Goal: Task Accomplishment & Management: Manage account settings

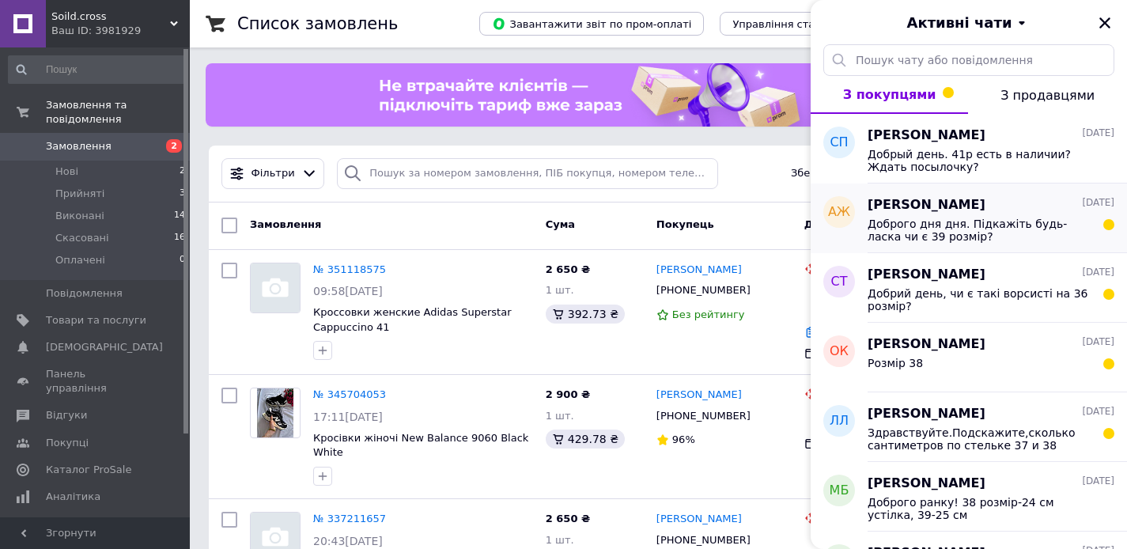
click at [1004, 210] on div "[PERSON_NAME] [DATE]" at bounding box center [990, 205] width 247 height 18
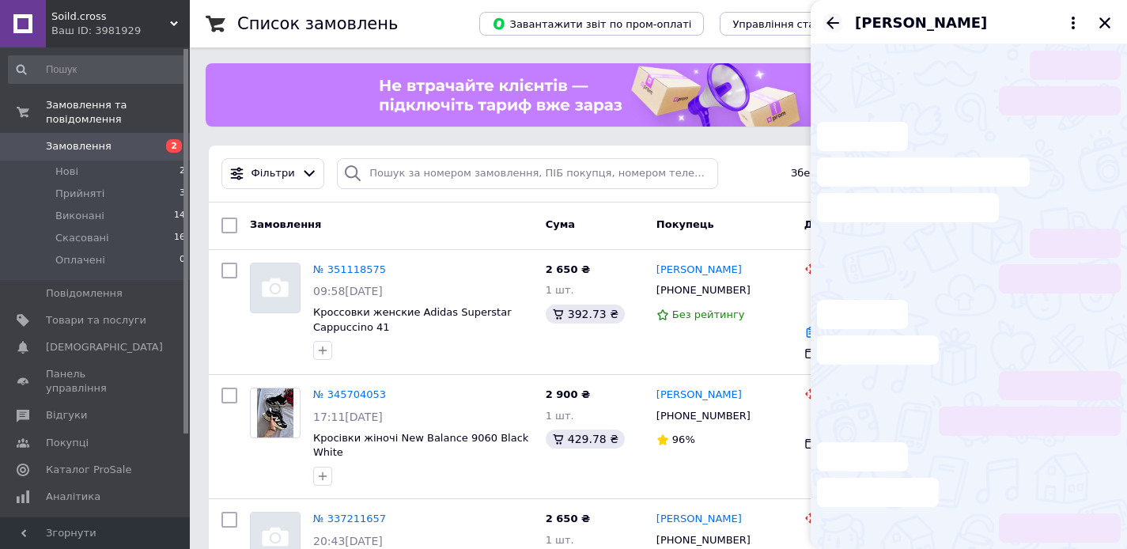
click at [830, 22] on icon "Назад" at bounding box center [832, 23] width 13 height 12
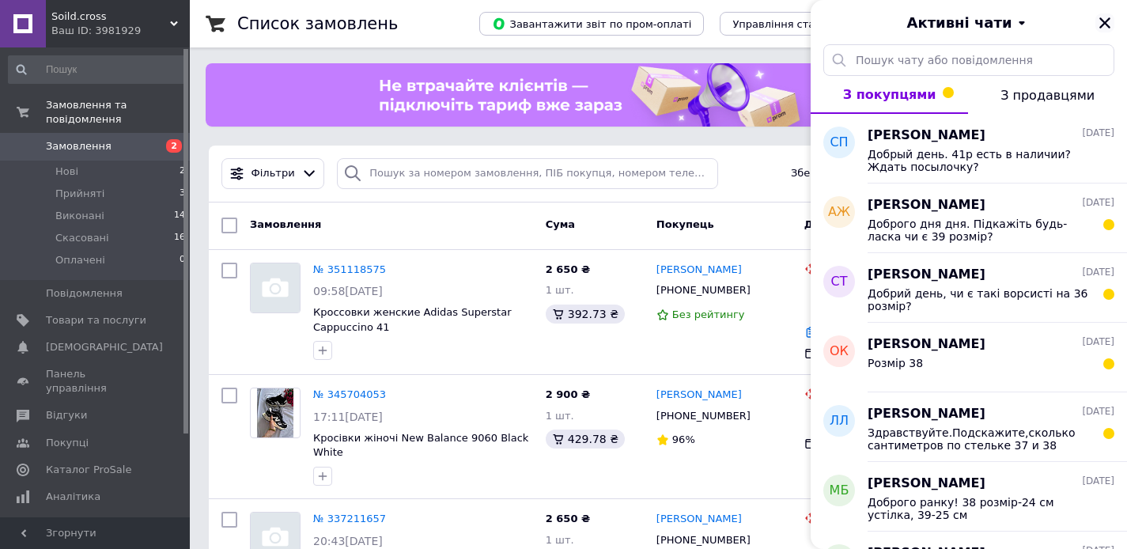
click at [1099, 20] on icon "Закрити" at bounding box center [1104, 23] width 14 height 14
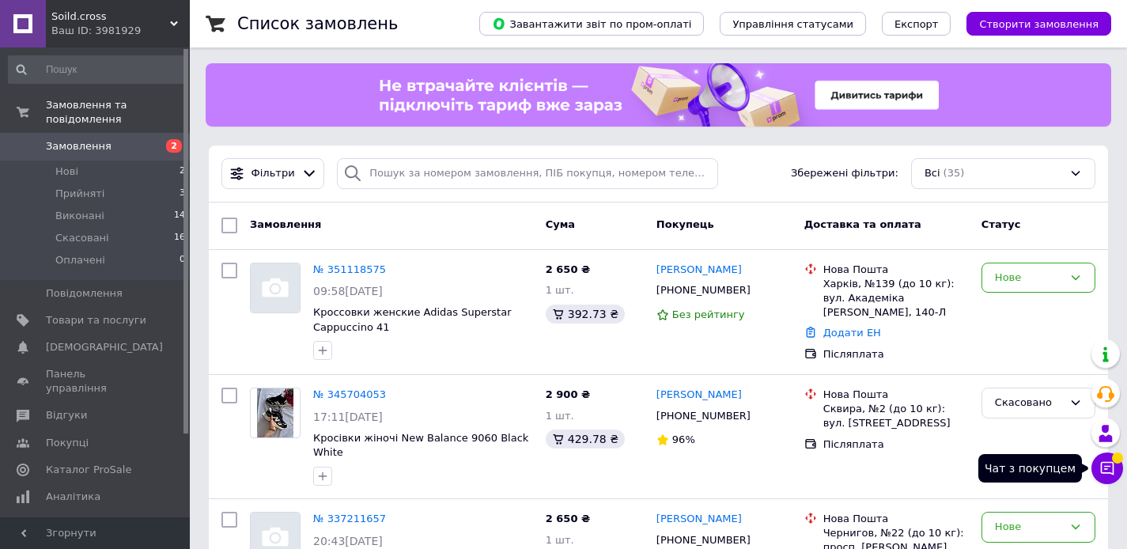
click at [1114, 461] on span at bounding box center [1117, 457] width 11 height 11
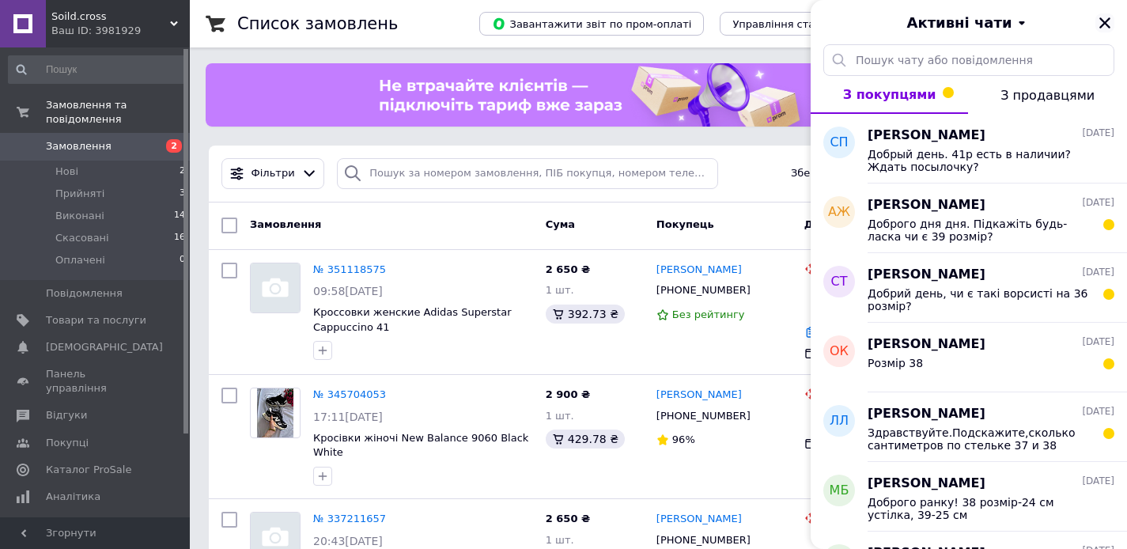
click at [1105, 25] on icon "Закрити" at bounding box center [1104, 23] width 14 height 14
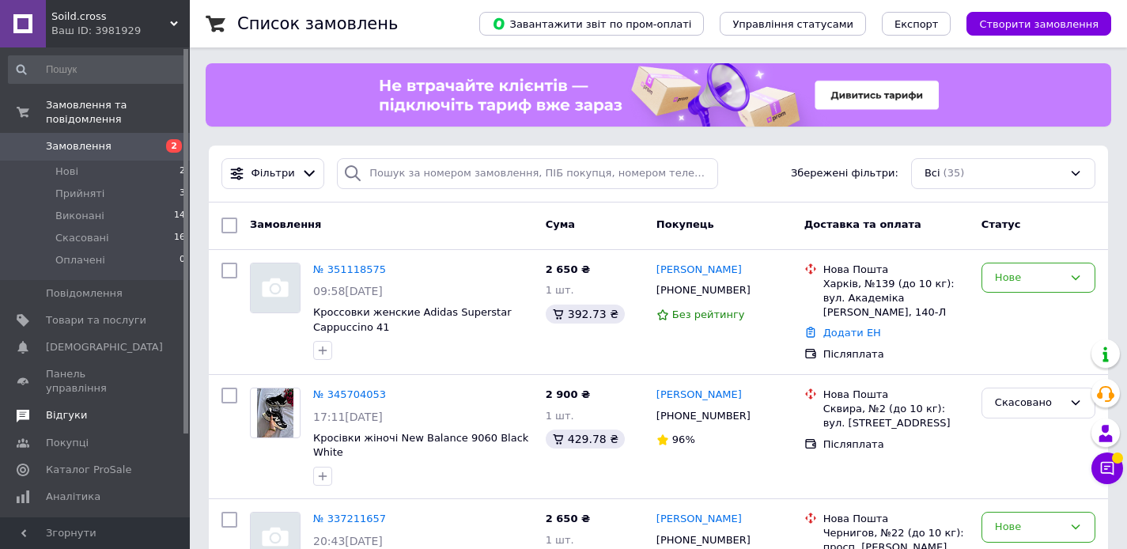
scroll to position [101, 0]
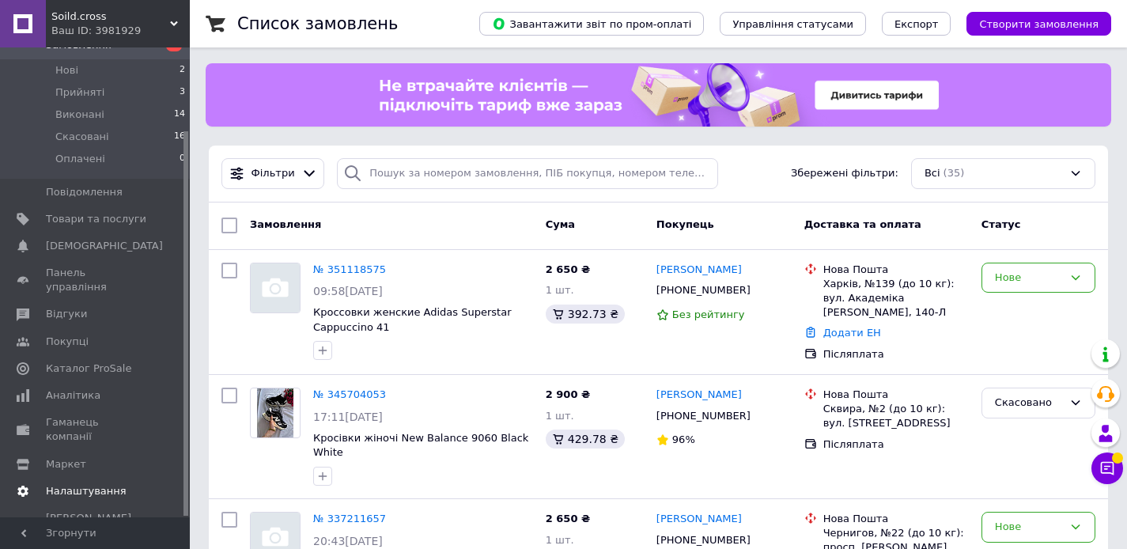
click at [99, 484] on span "Налаштування" at bounding box center [86, 491] width 81 height 14
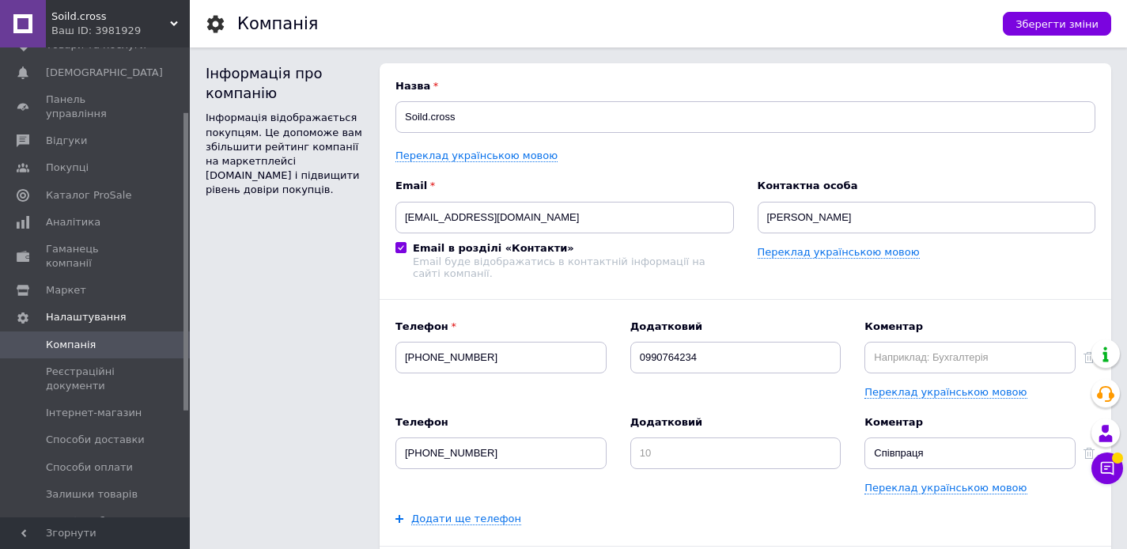
click at [124, 21] on span "Soild.cross" at bounding box center [110, 16] width 119 height 14
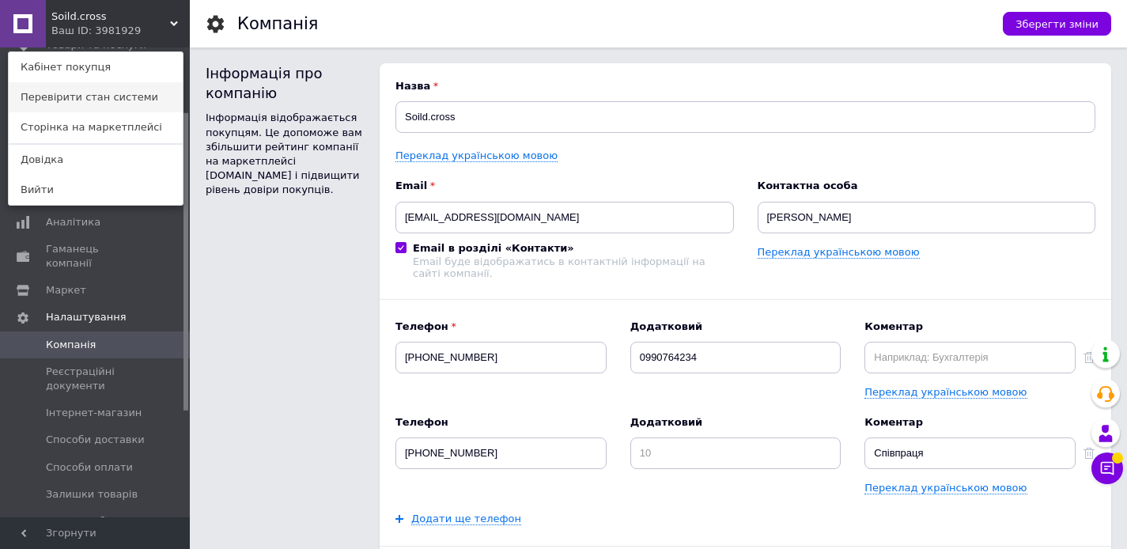
click at [110, 96] on link "Перевірити стан системи" at bounding box center [96, 97] width 174 height 30
